Goal: Task Accomplishment & Management: Use online tool/utility

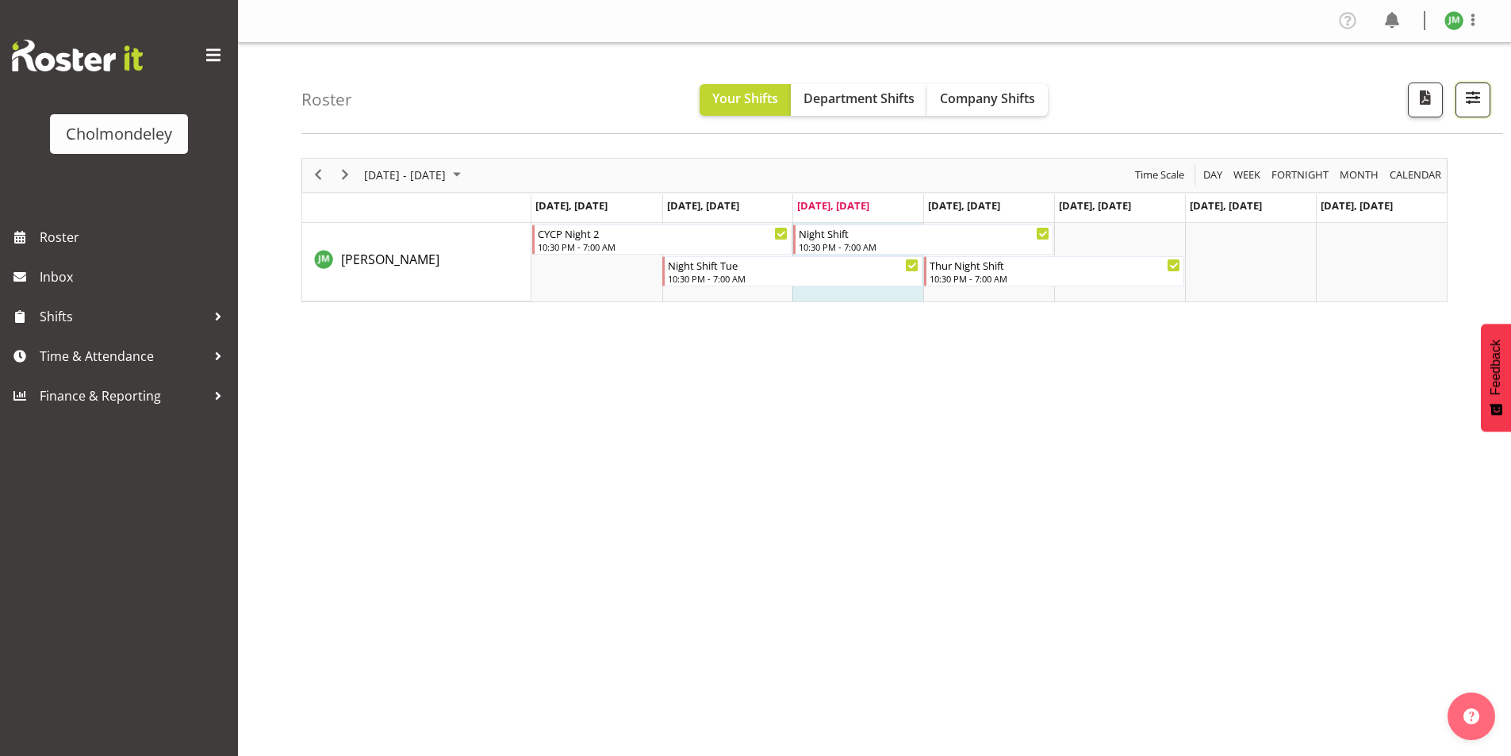
click at [1472, 98] on span "button" at bounding box center [1472, 97] width 21 height 21
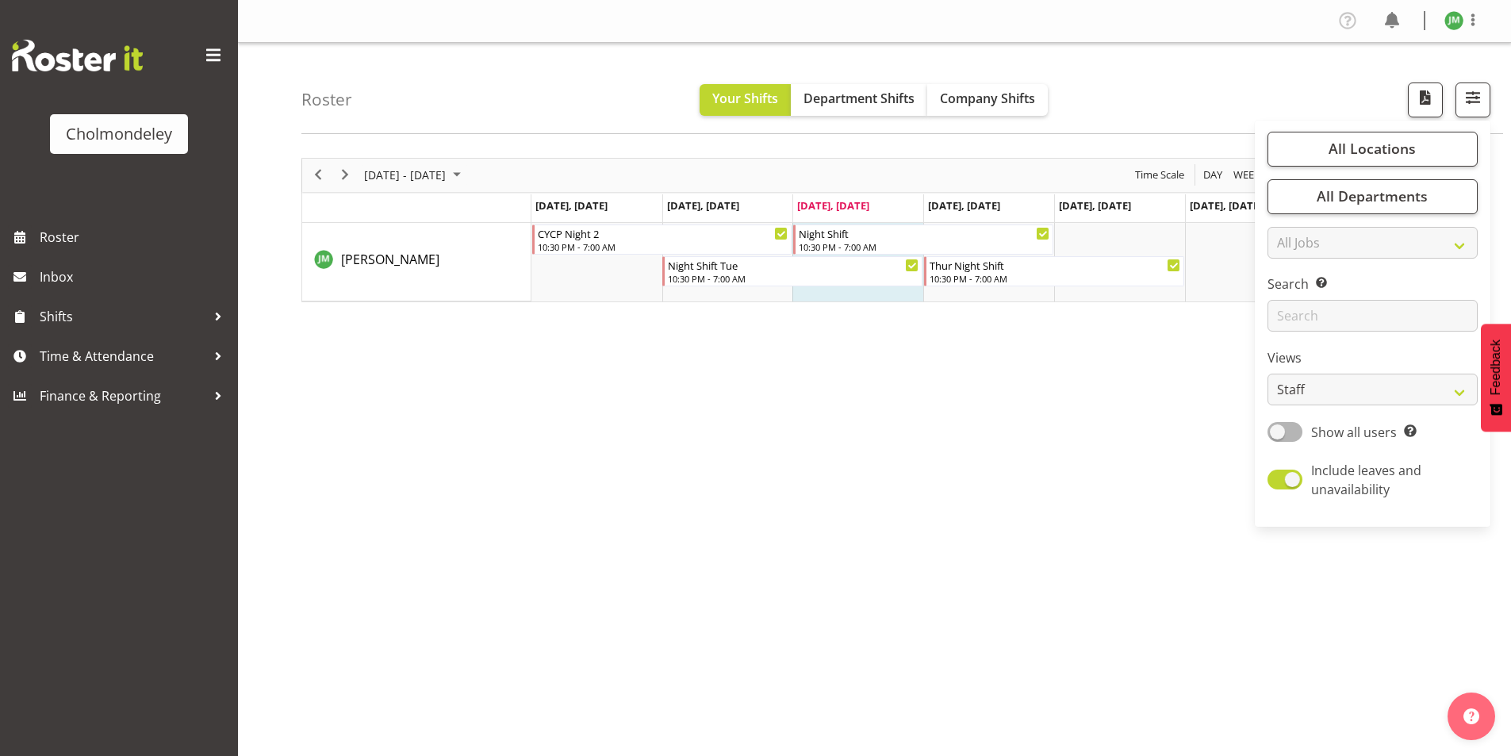
click at [1124, 389] on div "[DATE] - [DATE] [DATE] Day Week Fortnight Month calendar Month Agenda Time Scal…" at bounding box center [905, 463] width 1209 height 634
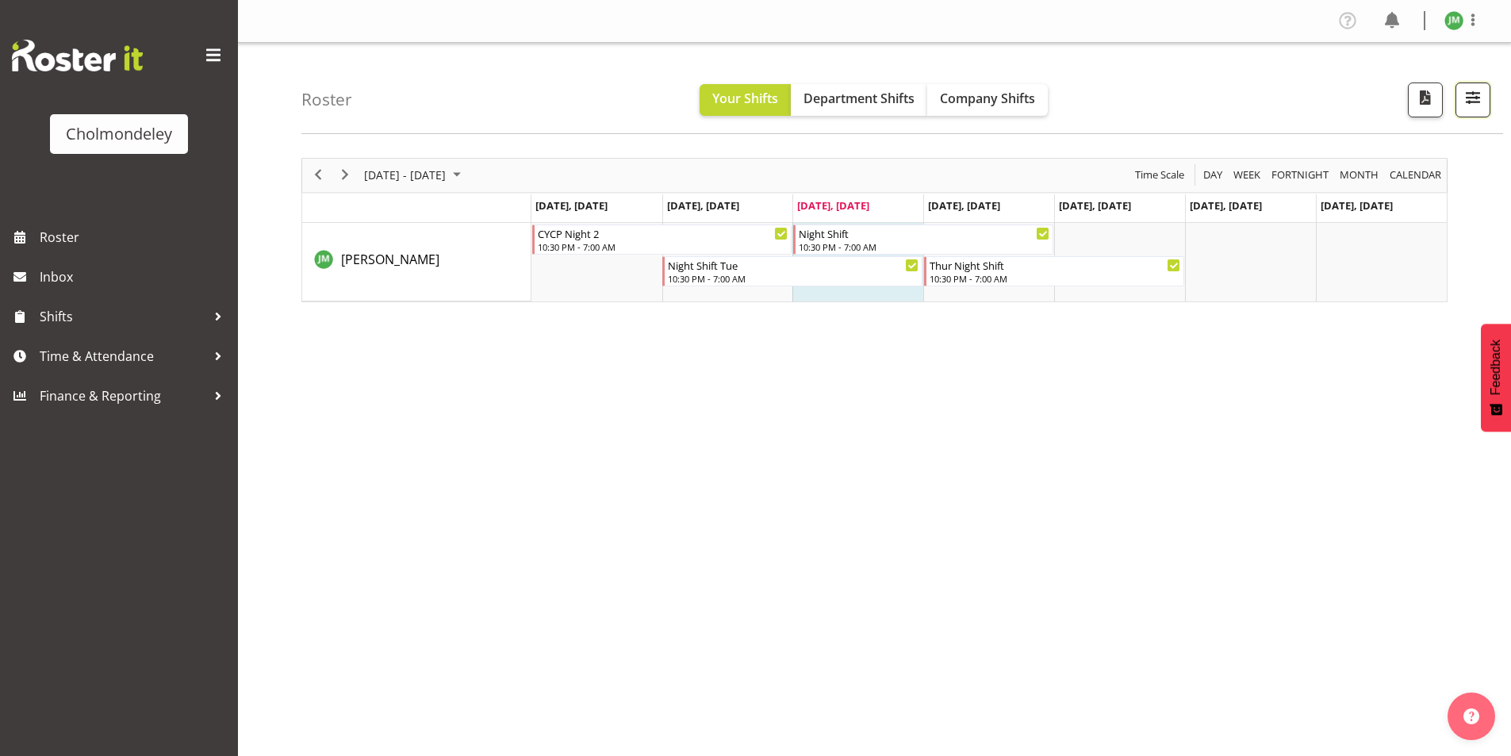
click at [1477, 103] on span "button" at bounding box center [1472, 97] width 21 height 21
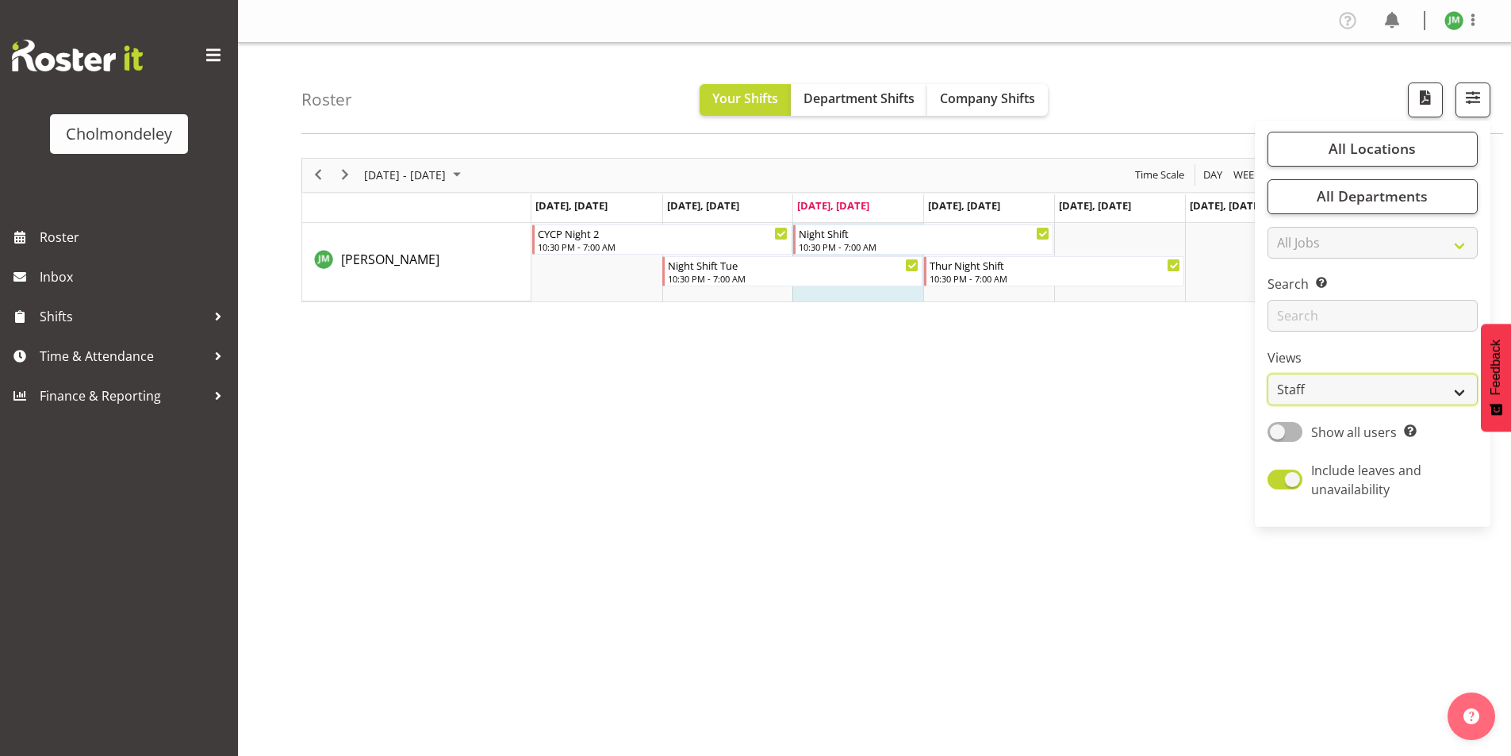
click at [1330, 385] on select "Staff Role Shift - Horizontal Shift - Vertical Staff - Location" at bounding box center [1372, 390] width 210 height 32
select select "shift"
click at [1268, 374] on select "Staff Role Shift - Horizontal Shift - Vertical Staff - Location" at bounding box center [1372, 390] width 210 height 32
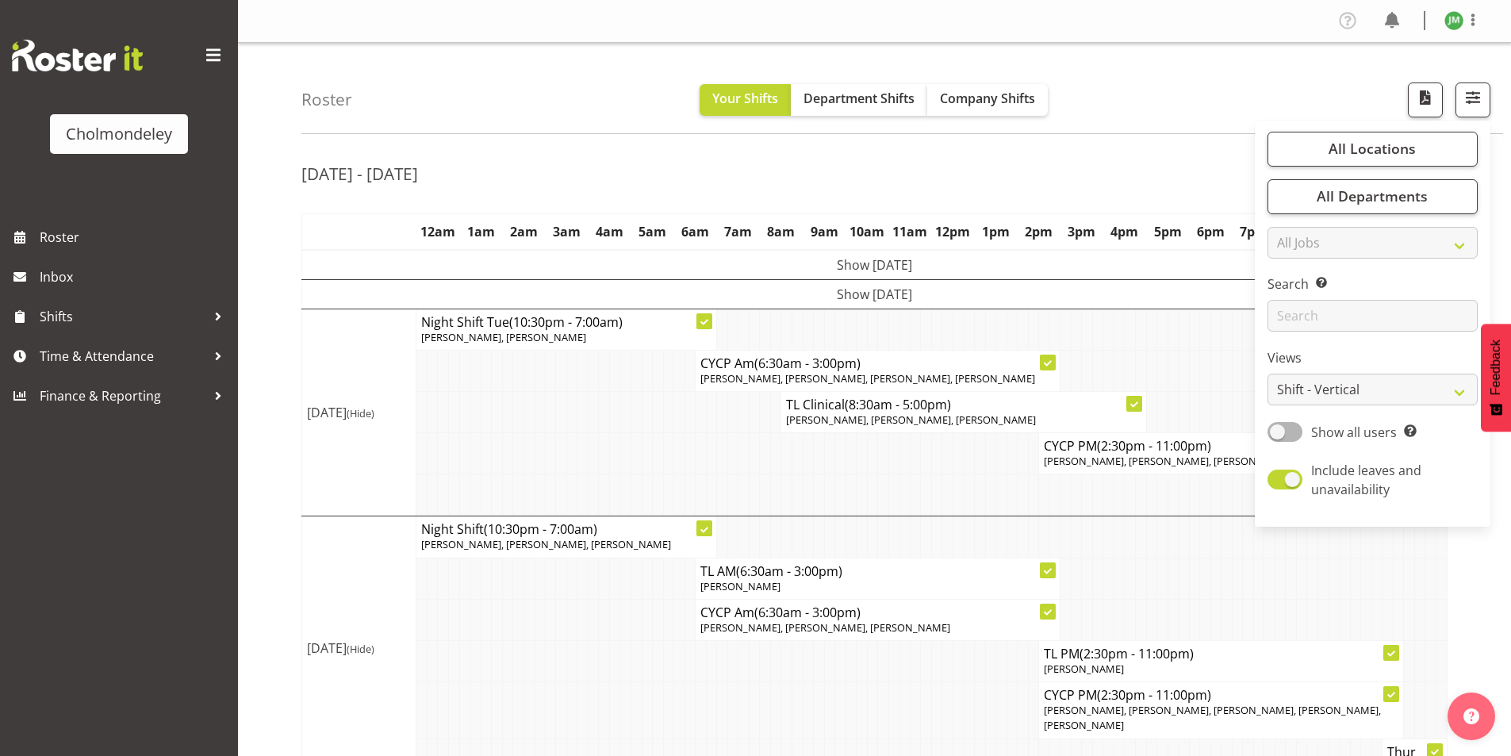
click at [638, 404] on td at bounding box center [636, 412] width 11 height 41
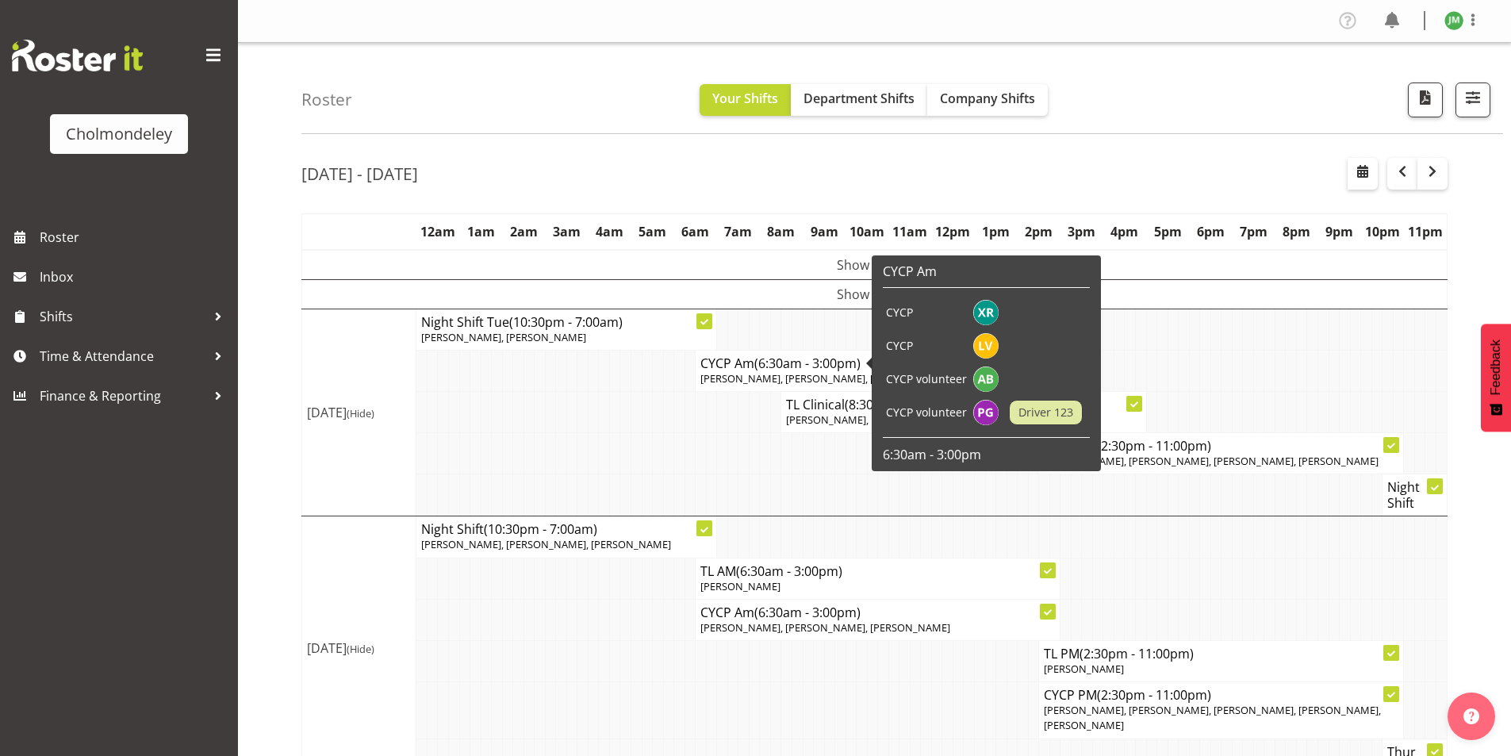
click at [700, 429] on td at bounding box center [700, 412] width 11 height 41
